Goal: Transaction & Acquisition: Download file/media

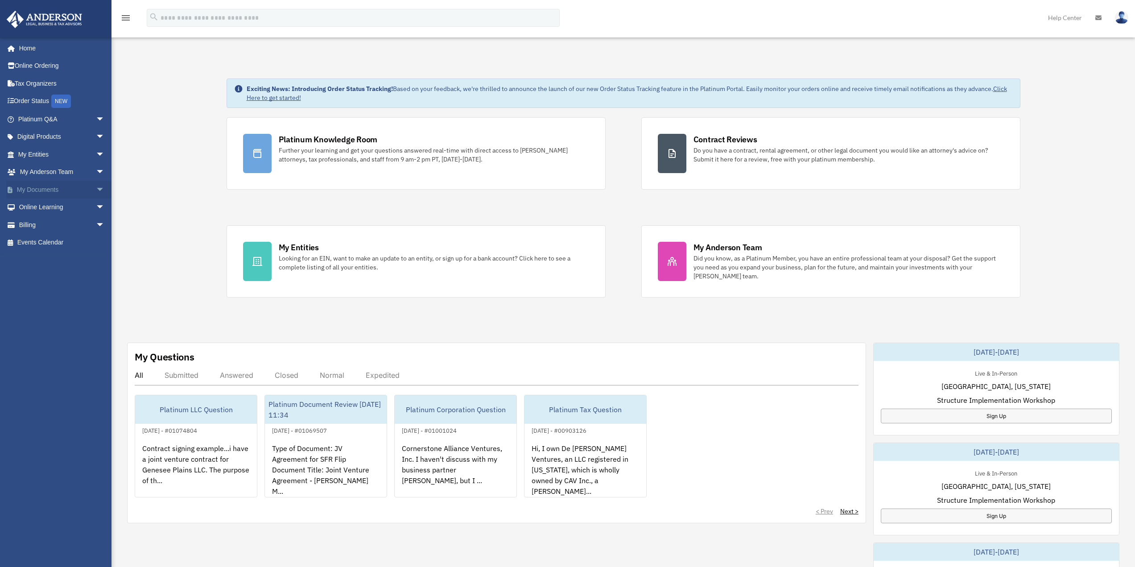
click at [44, 194] on link "My Documents arrow_drop_down" at bounding box center [62, 190] width 112 height 18
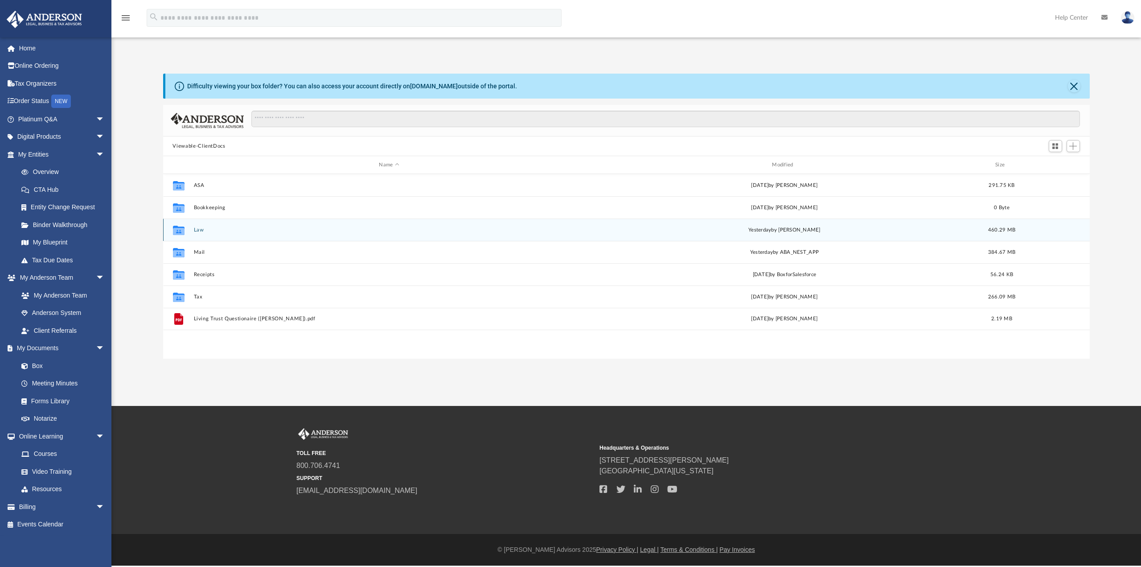
scroll to position [196, 920]
click at [202, 231] on button "Law" at bounding box center [388, 230] width 391 height 6
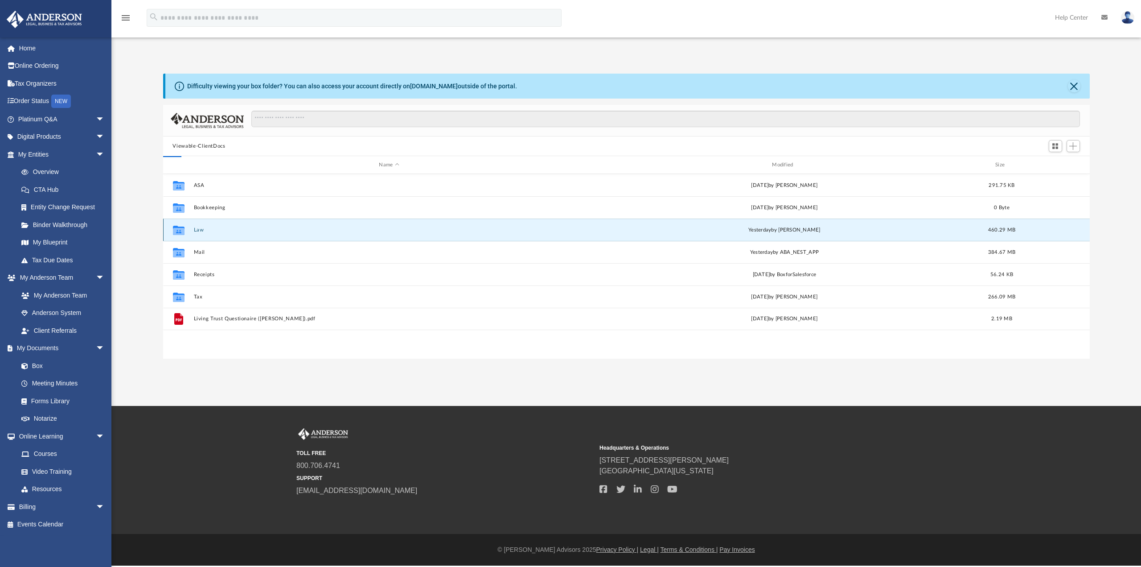
click at [202, 231] on button "Law" at bounding box center [388, 230] width 391 height 6
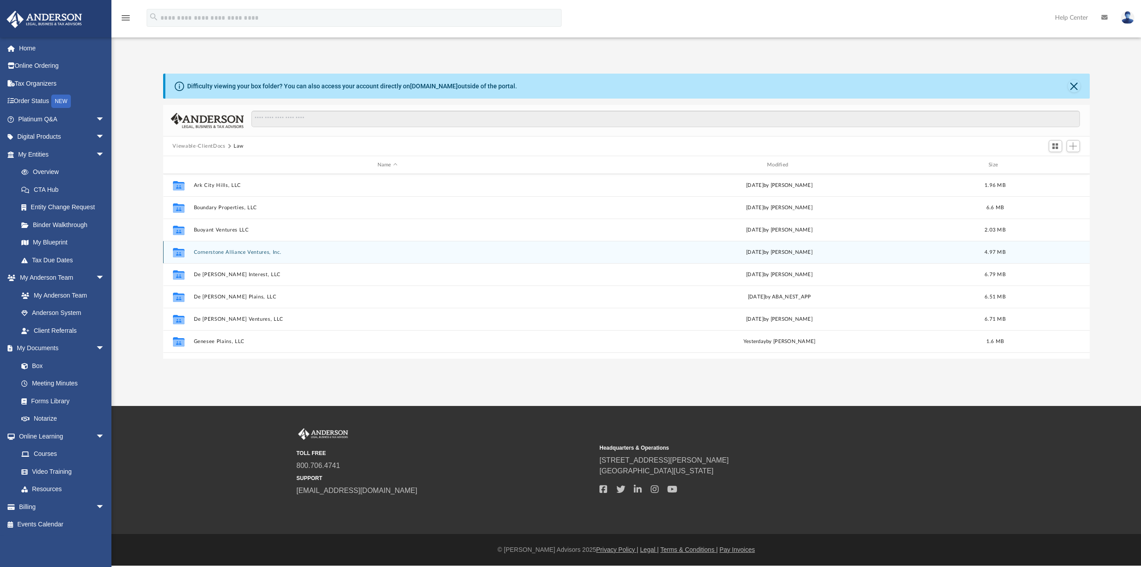
scroll to position [45, 0]
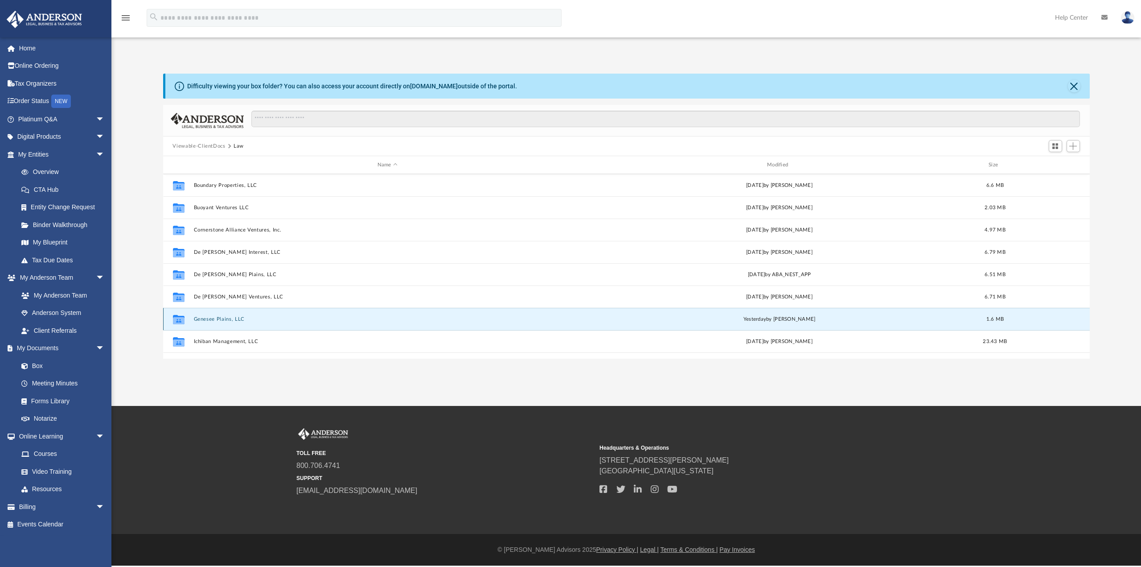
click at [222, 319] on button "Genesee Plains, LLC" at bounding box center [387, 319] width 388 height 6
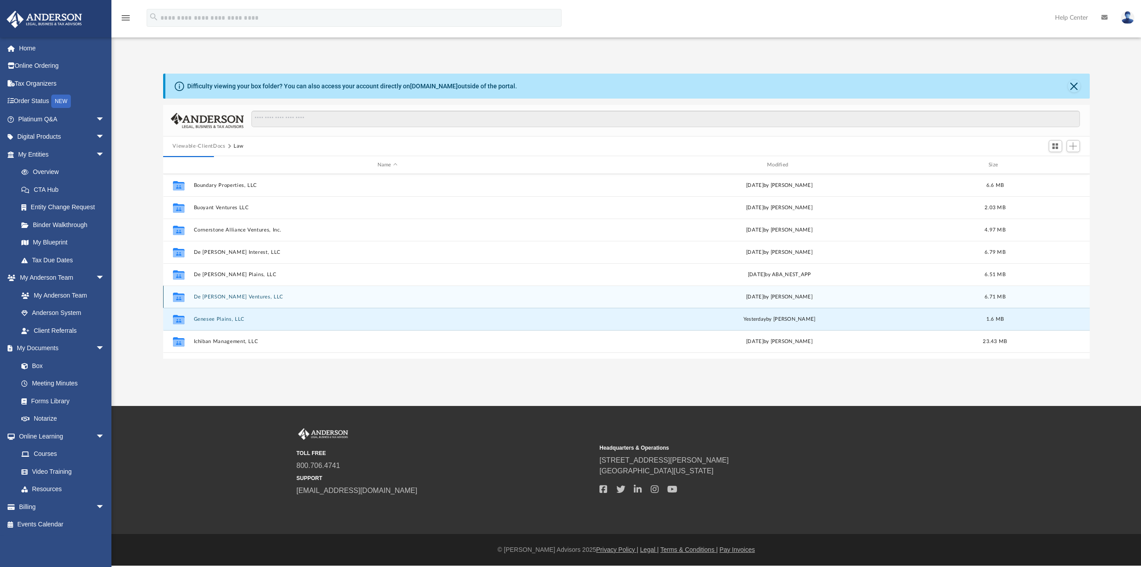
scroll to position [0, 0]
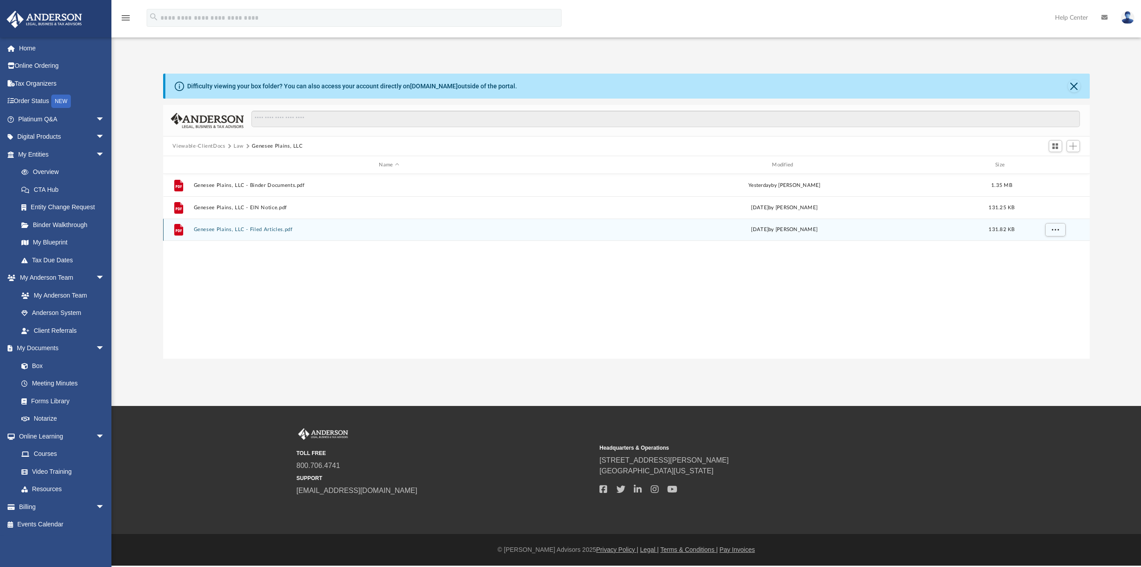
click at [271, 230] on button "Genesee Plains, LLC - Filed Articles.pdf" at bounding box center [388, 229] width 391 height 6
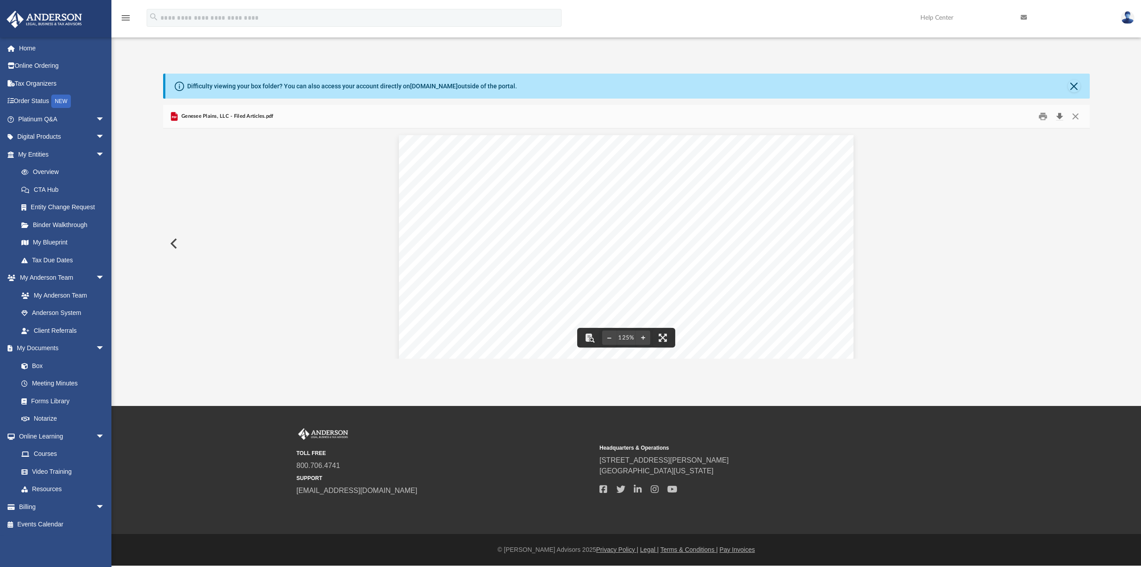
click at [1060, 116] on button "Download" at bounding box center [1060, 117] width 16 height 14
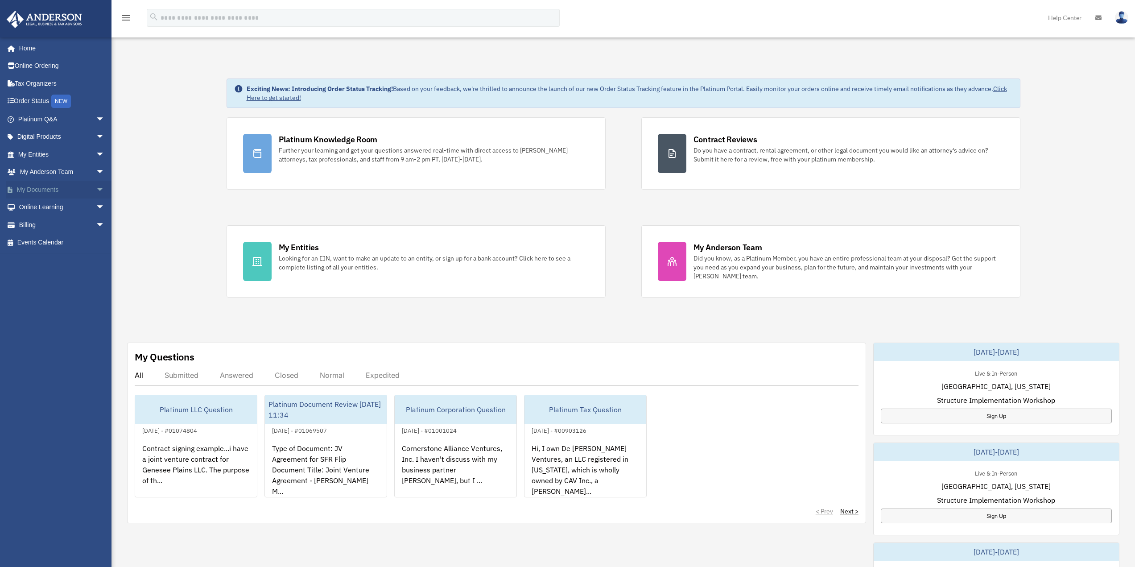
click at [45, 188] on link "My Documents arrow_drop_down" at bounding box center [62, 190] width 112 height 18
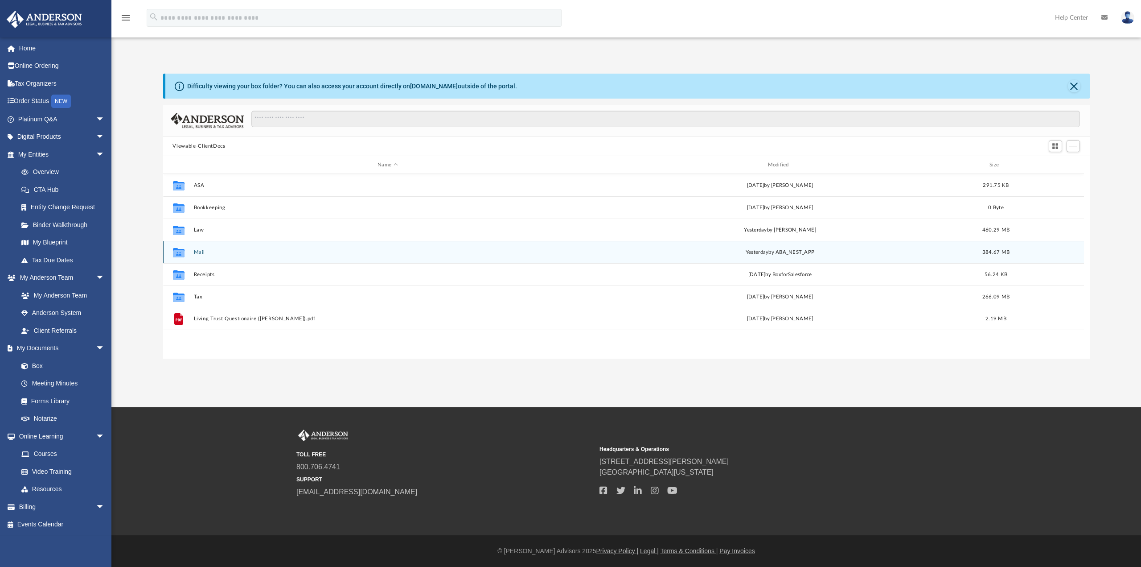
scroll to position [196, 920]
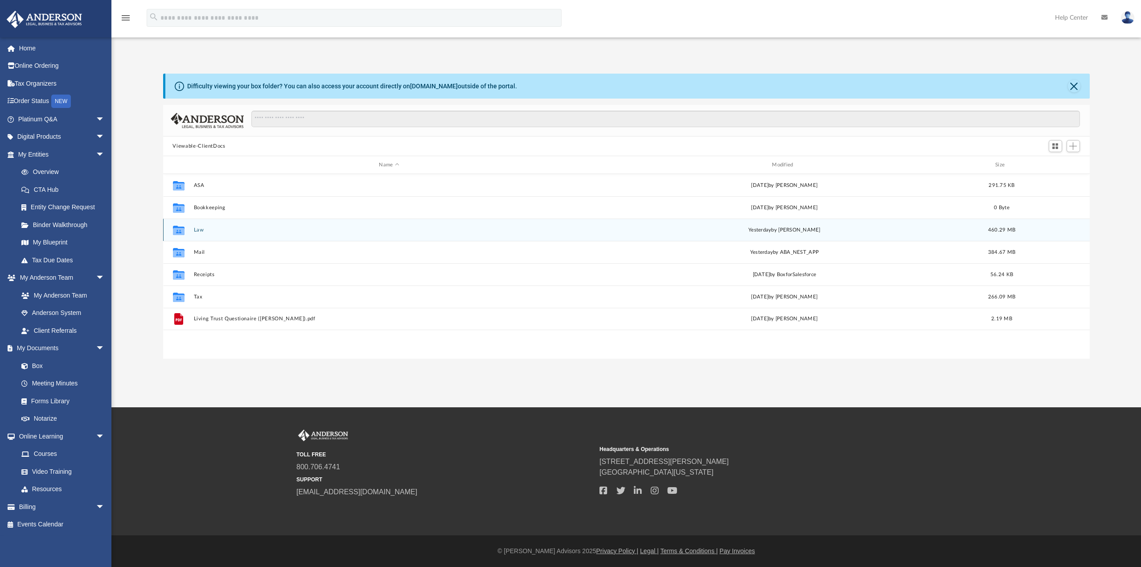
click at [192, 233] on div "Collaborated Folder Law yesterday by Zoe Doyle 460.29 MB" at bounding box center [626, 229] width 927 height 22
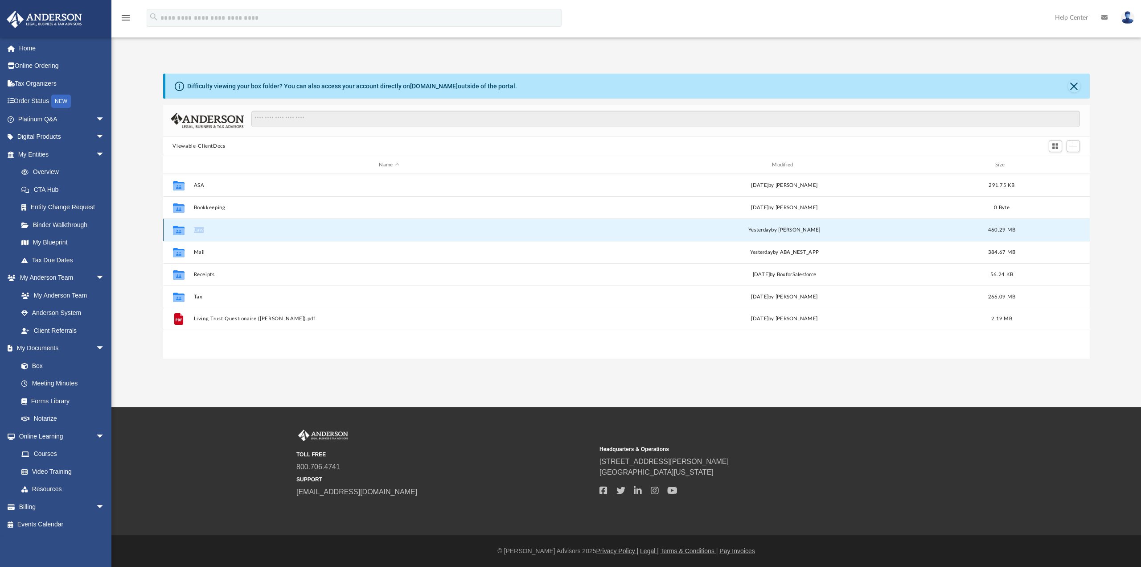
click at [192, 233] on div "Collaborated Folder Law [DATE] by [PERSON_NAME] 460.29 MB" at bounding box center [626, 229] width 927 height 22
click at [197, 230] on button "Law" at bounding box center [388, 230] width 391 height 6
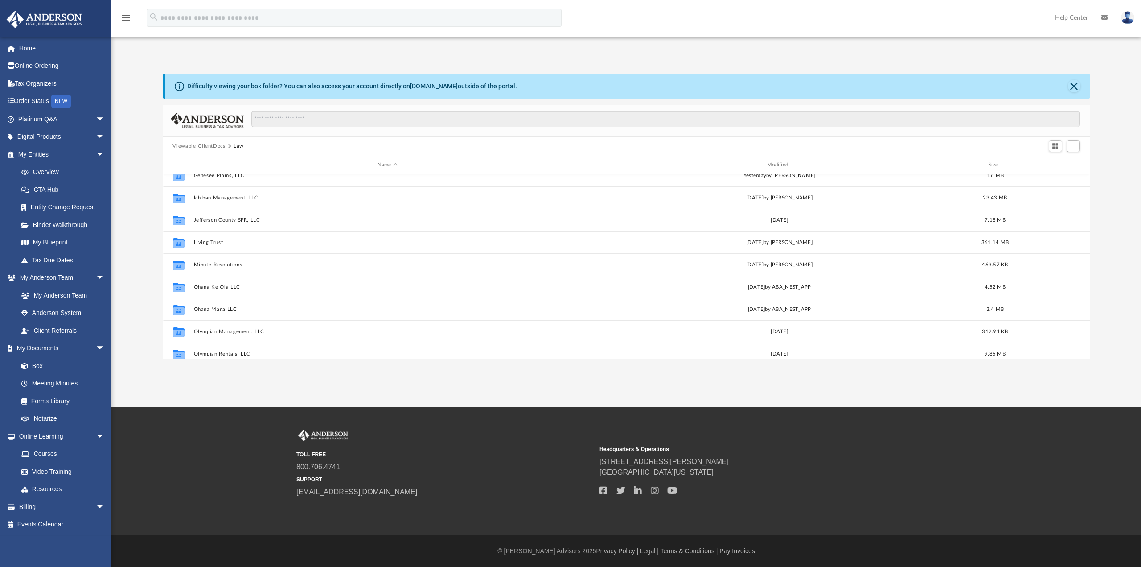
scroll to position [172, 0]
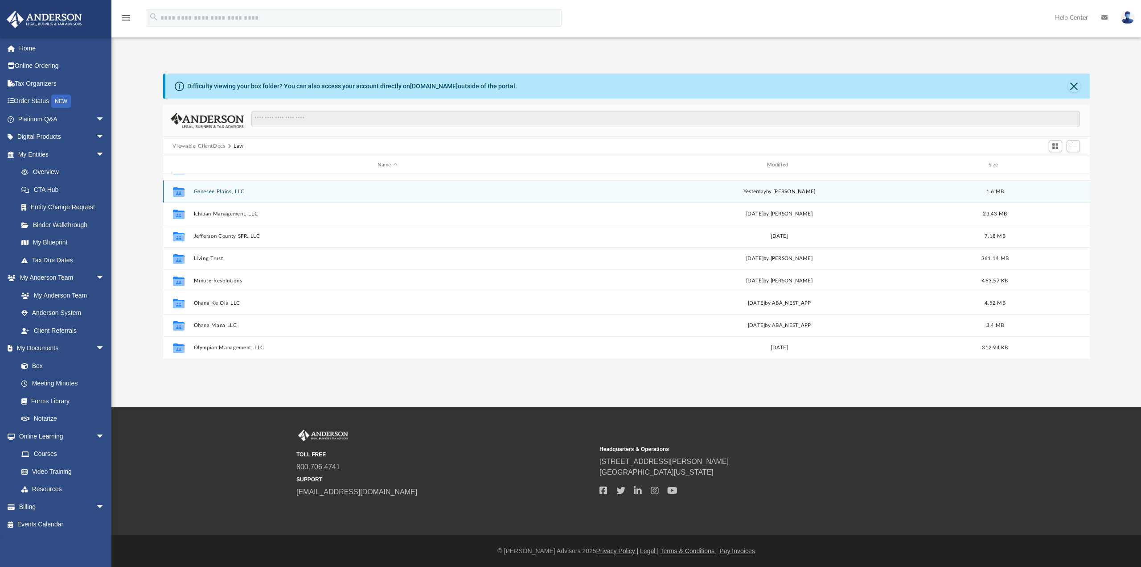
click at [218, 192] on button "Genesee Plains, LLC" at bounding box center [387, 192] width 388 height 6
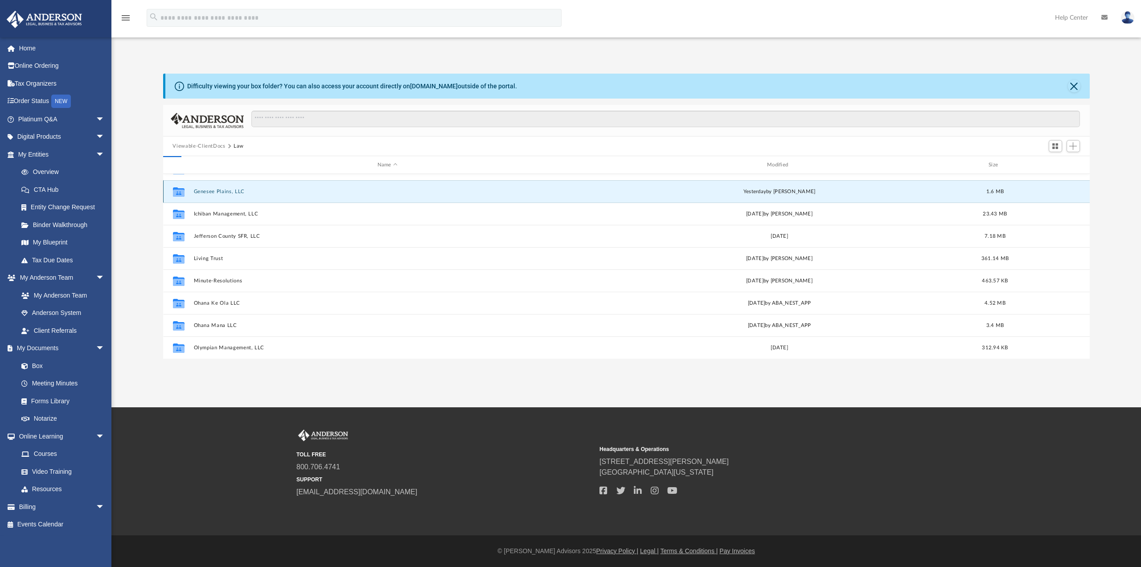
click at [218, 192] on button "Genesee Plains, LLC" at bounding box center [387, 192] width 388 height 6
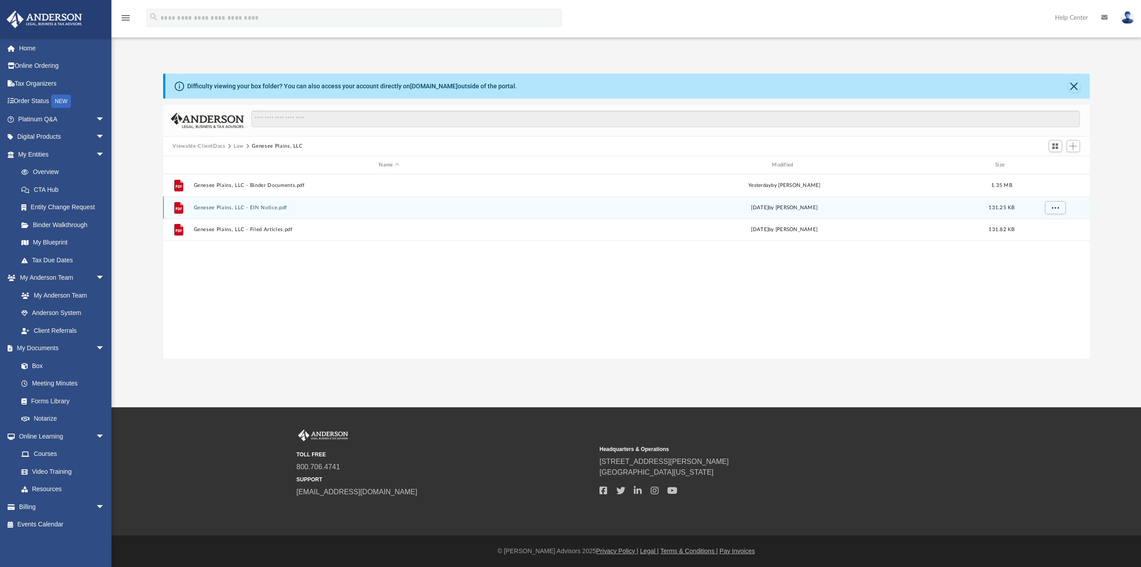
click at [271, 206] on button "Genesee Plains, LLC - EIN Notice.pdf" at bounding box center [388, 208] width 391 height 6
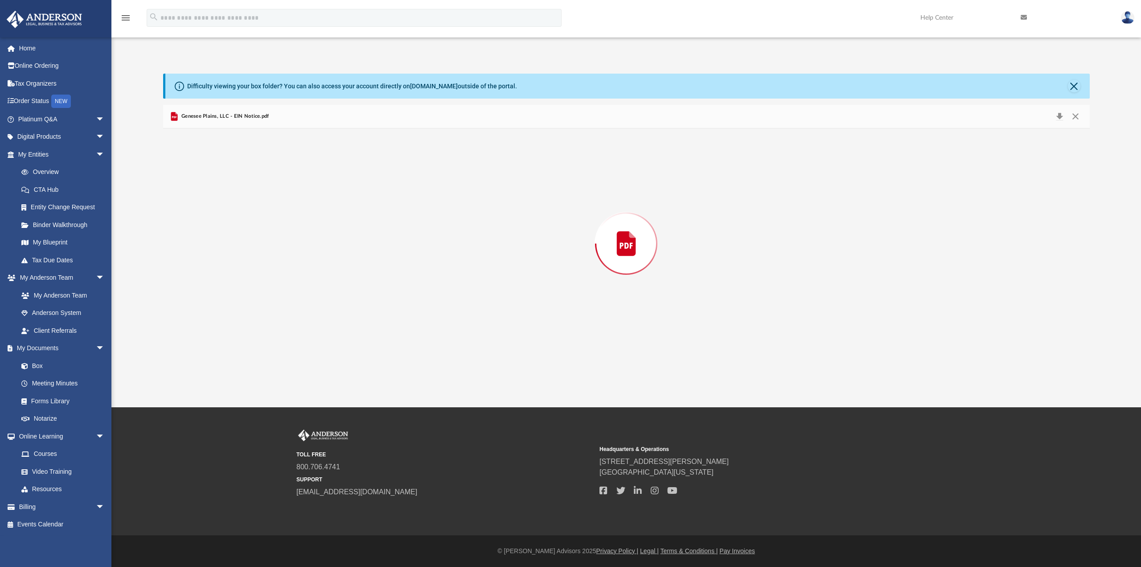
click at [271, 206] on div "Preview" at bounding box center [626, 243] width 927 height 230
click at [1062, 117] on button "Download" at bounding box center [1060, 117] width 16 height 14
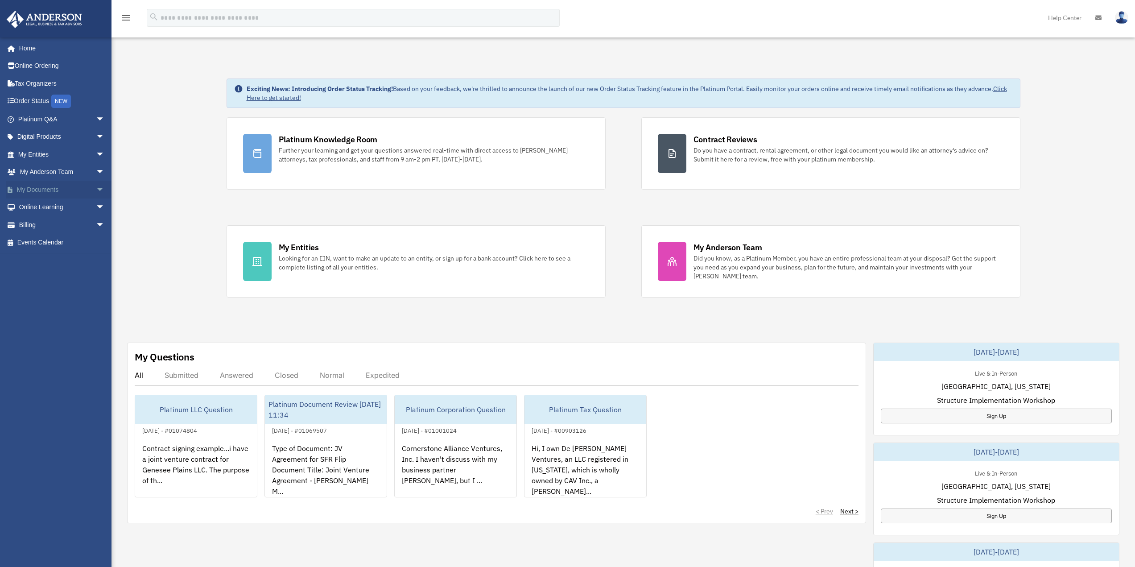
click at [49, 189] on link "My Documents arrow_drop_down" at bounding box center [62, 190] width 112 height 18
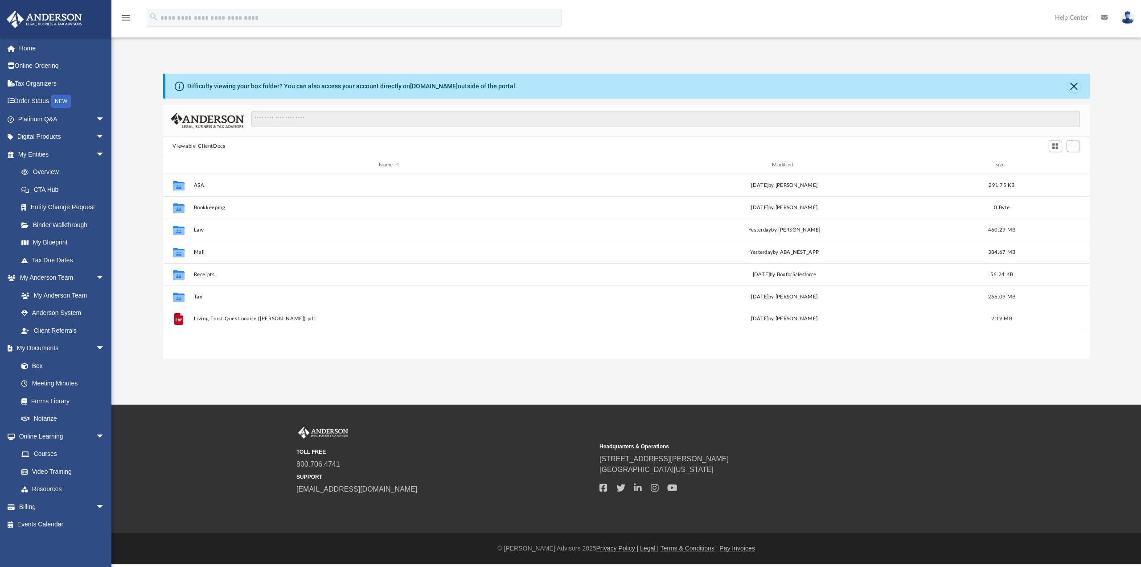
scroll to position [196, 920]
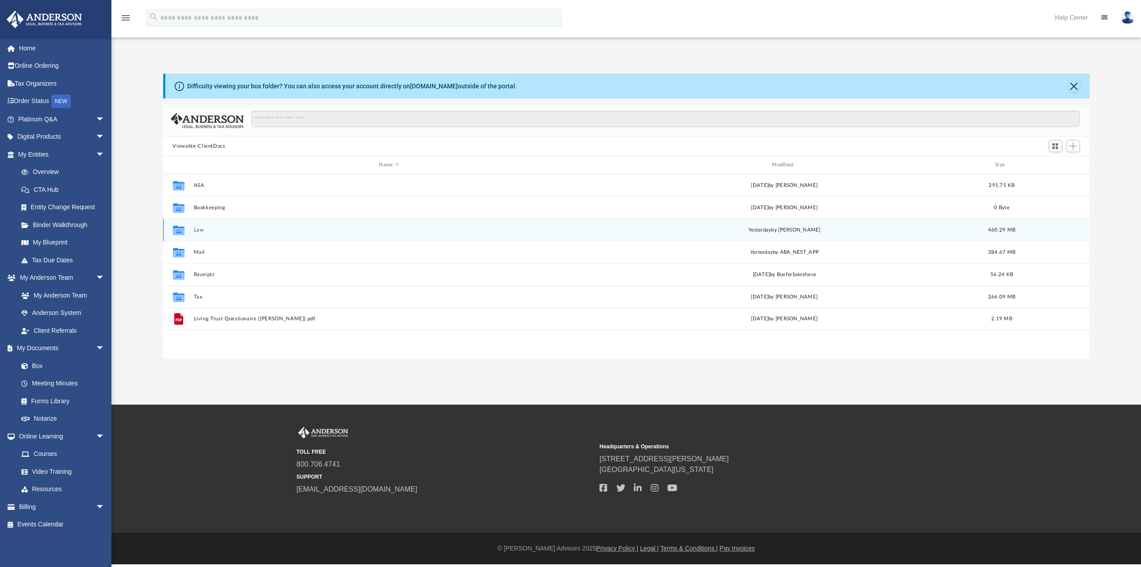
click at [199, 230] on button "Law" at bounding box center [388, 230] width 391 height 6
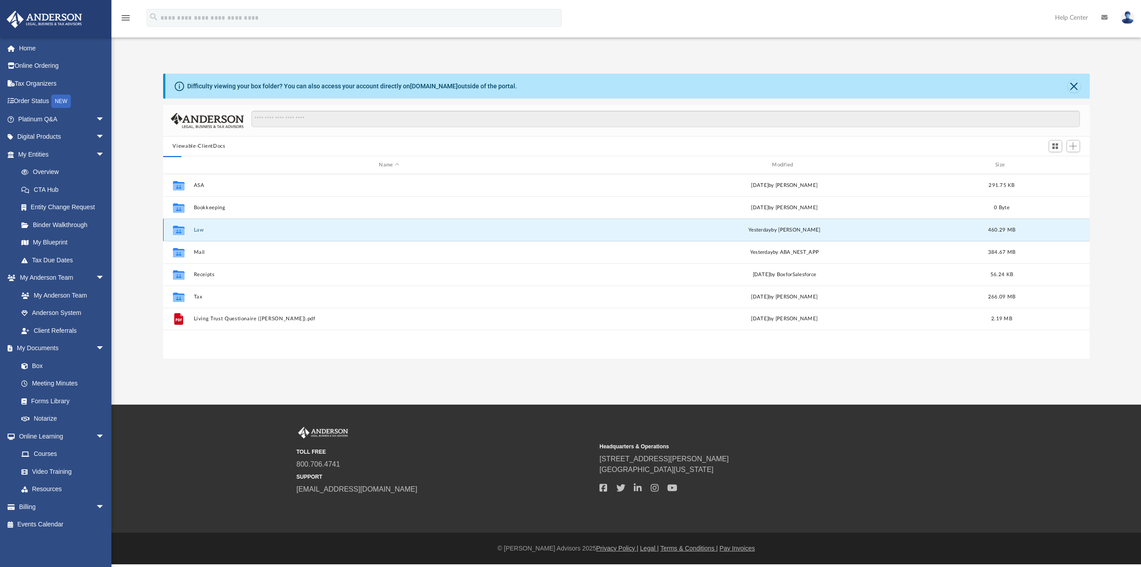
click at [199, 230] on button "Law" at bounding box center [388, 230] width 391 height 6
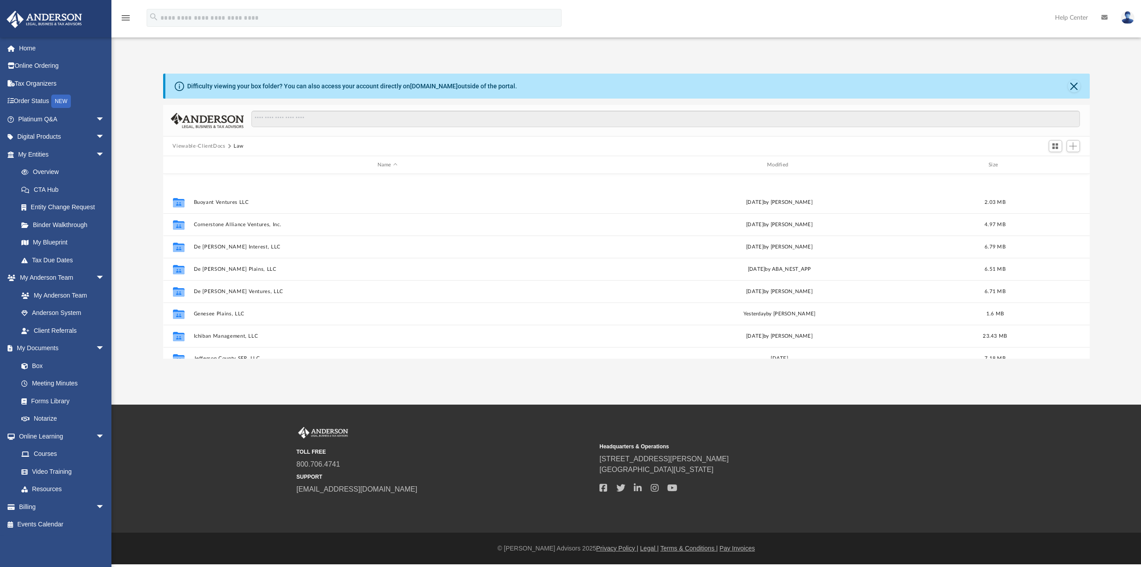
scroll to position [89, 0]
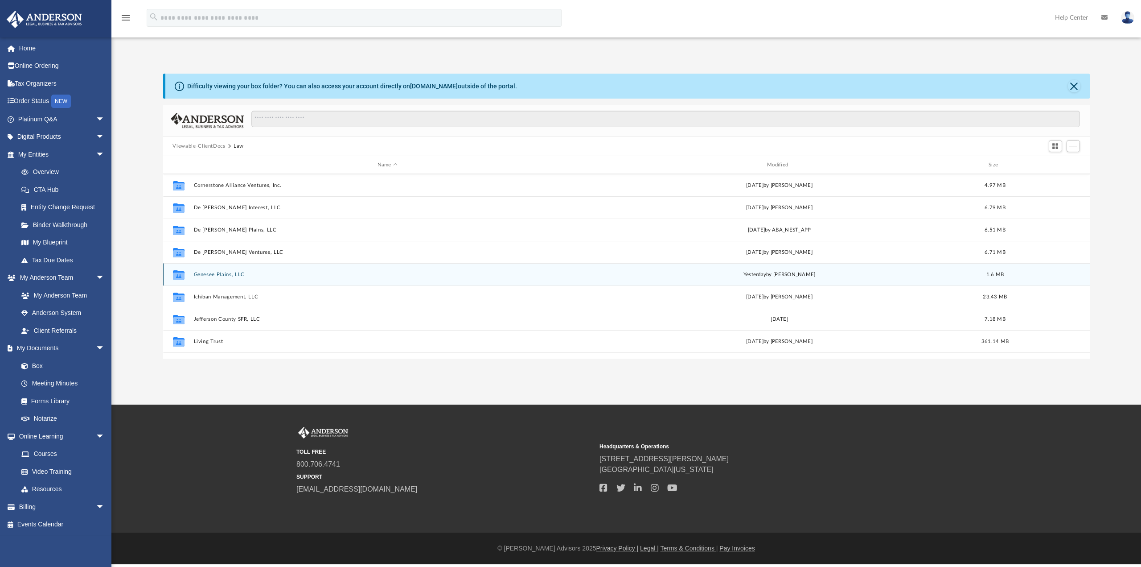
click at [212, 277] on button "Genesee Plains, LLC" at bounding box center [387, 274] width 388 height 6
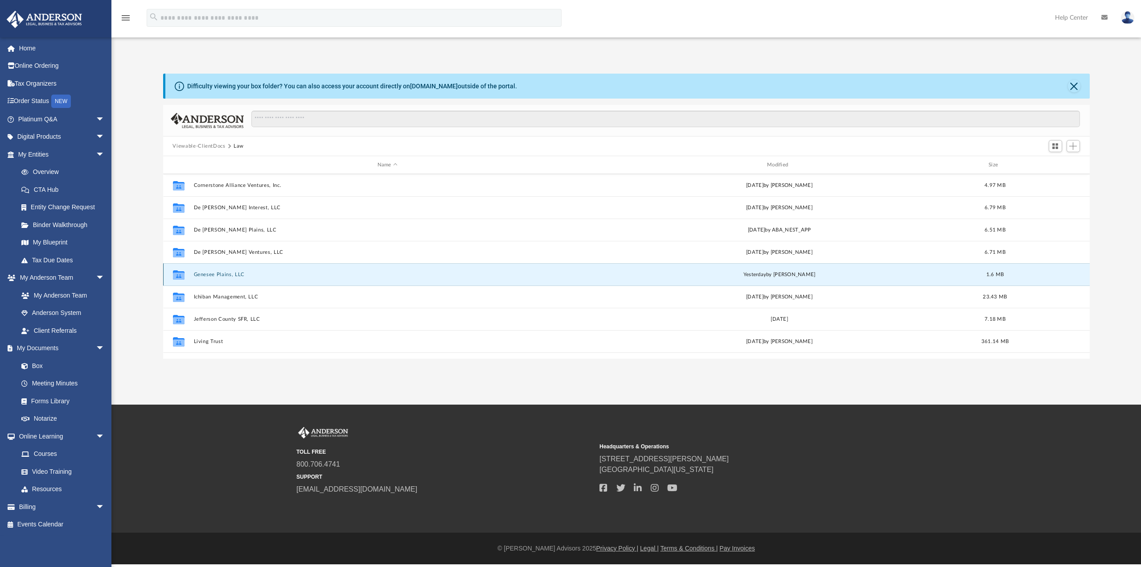
click at [211, 277] on button "Genesee Plains, LLC" at bounding box center [387, 274] width 388 height 6
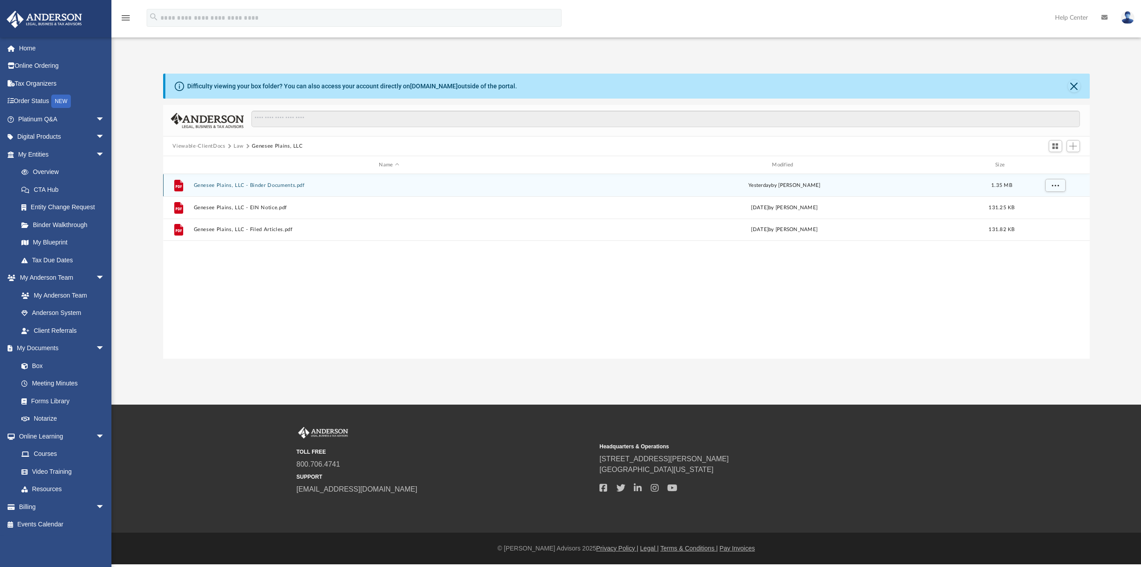
click at [256, 187] on button "Genesee Plains, LLC - Binder Documents.pdf" at bounding box center [388, 185] width 391 height 6
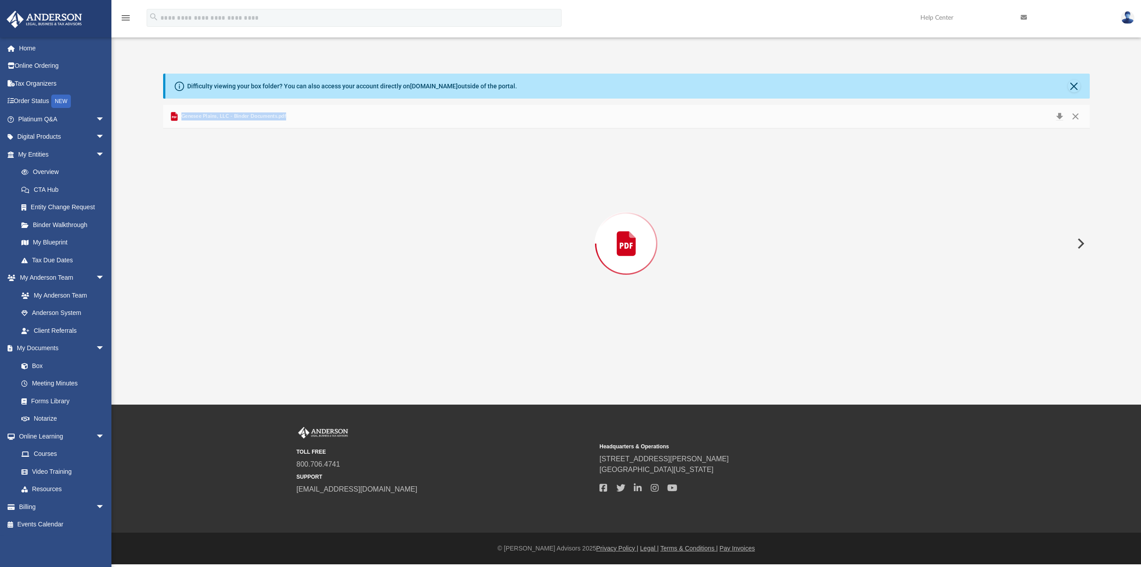
click at [255, 187] on div "Preview" at bounding box center [626, 243] width 927 height 230
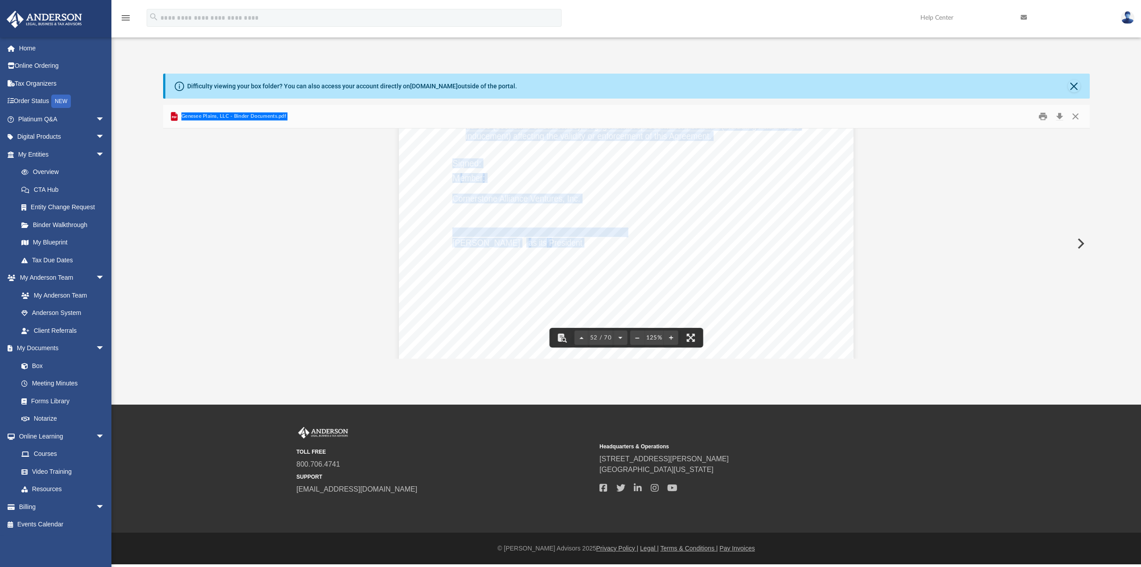
scroll to position [196, 920]
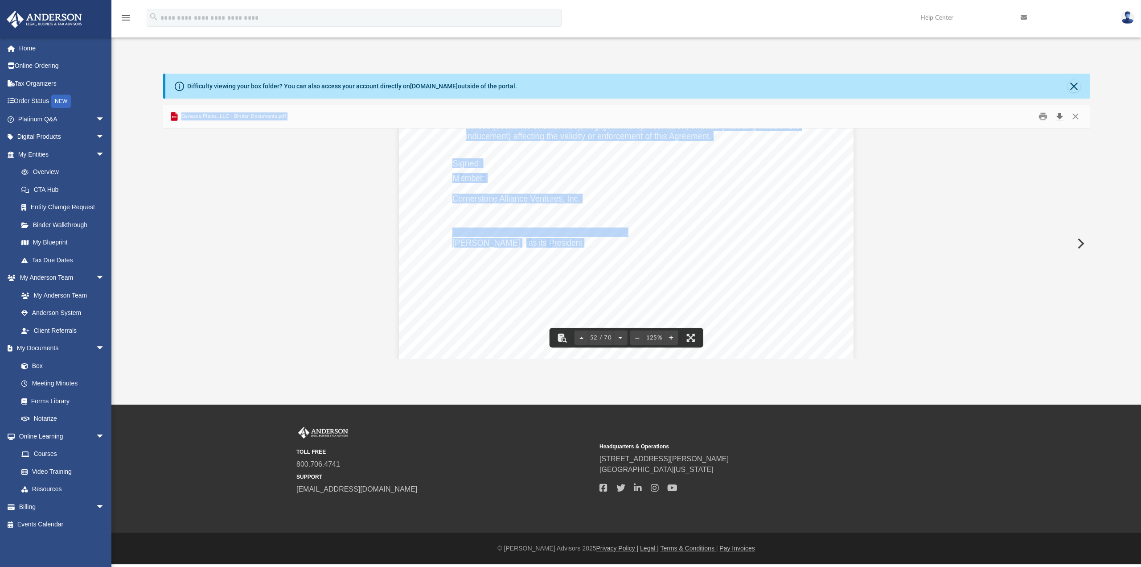
click at [1061, 119] on button "Download" at bounding box center [1060, 117] width 16 height 14
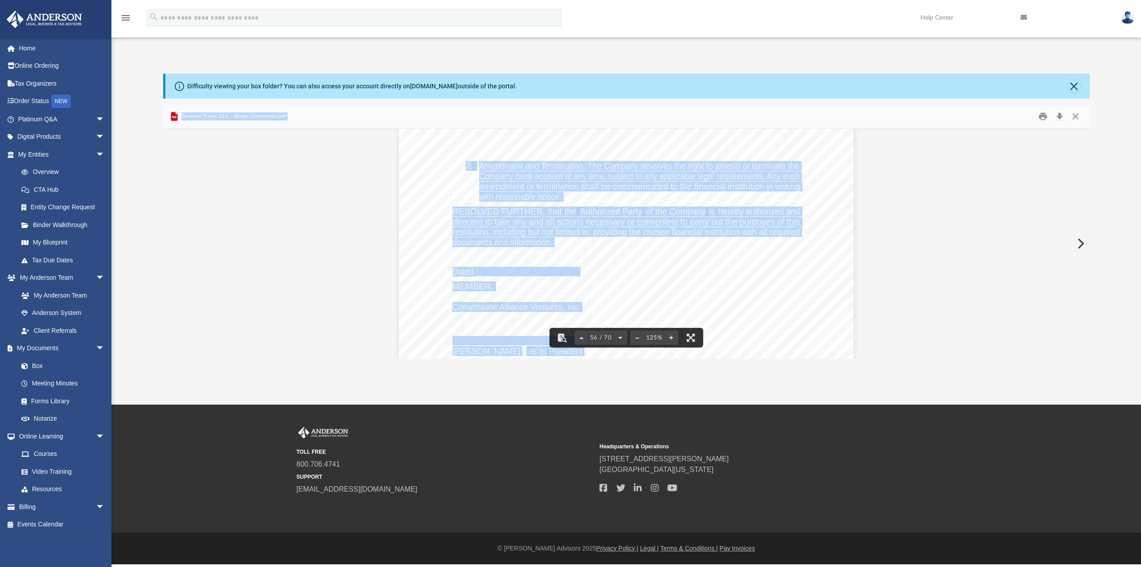
scroll to position [33185, 0]
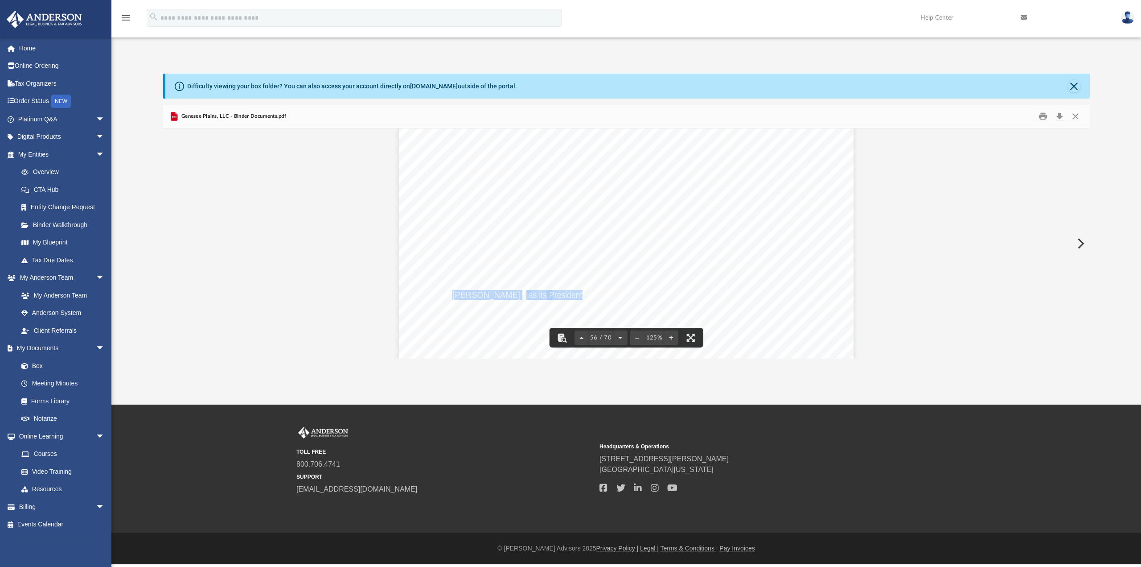
drag, startPoint x: 451, startPoint y: 295, endPoint x: 580, endPoint y: 297, distance: 128.9
click at [580, 297] on div "Bank Account Resolution for Genesee Plains, LLC 7. Amendment and Termination: T…" at bounding box center [626, 345] width 455 height 588
click at [306, 90] on div "Difficulty viewing your box folder? You can also access your account directly o…" at bounding box center [627, 86] width 925 height 25
click at [269, 86] on div "Difficulty viewing your box folder? You can also access your account directly o…" at bounding box center [352, 86] width 330 height 9
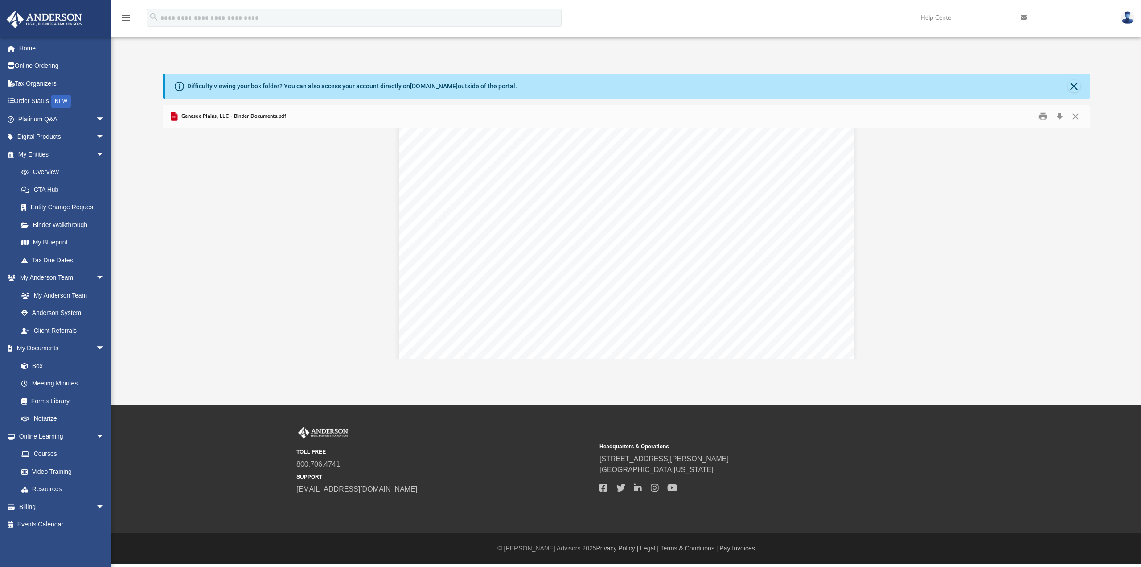
click at [213, 89] on div "Difficulty viewing your box folder? You can also access your account directly o…" at bounding box center [352, 86] width 330 height 9
click at [163, 82] on div "Difficulty viewing your box folder? You can also access your account directly o…" at bounding box center [626, 216] width 1030 height 285
click at [171, 84] on div "Difficulty viewing your box folder? You can also access your account directly o…" at bounding box center [627, 86] width 925 height 25
